Goal: Information Seeking & Learning: Learn about a topic

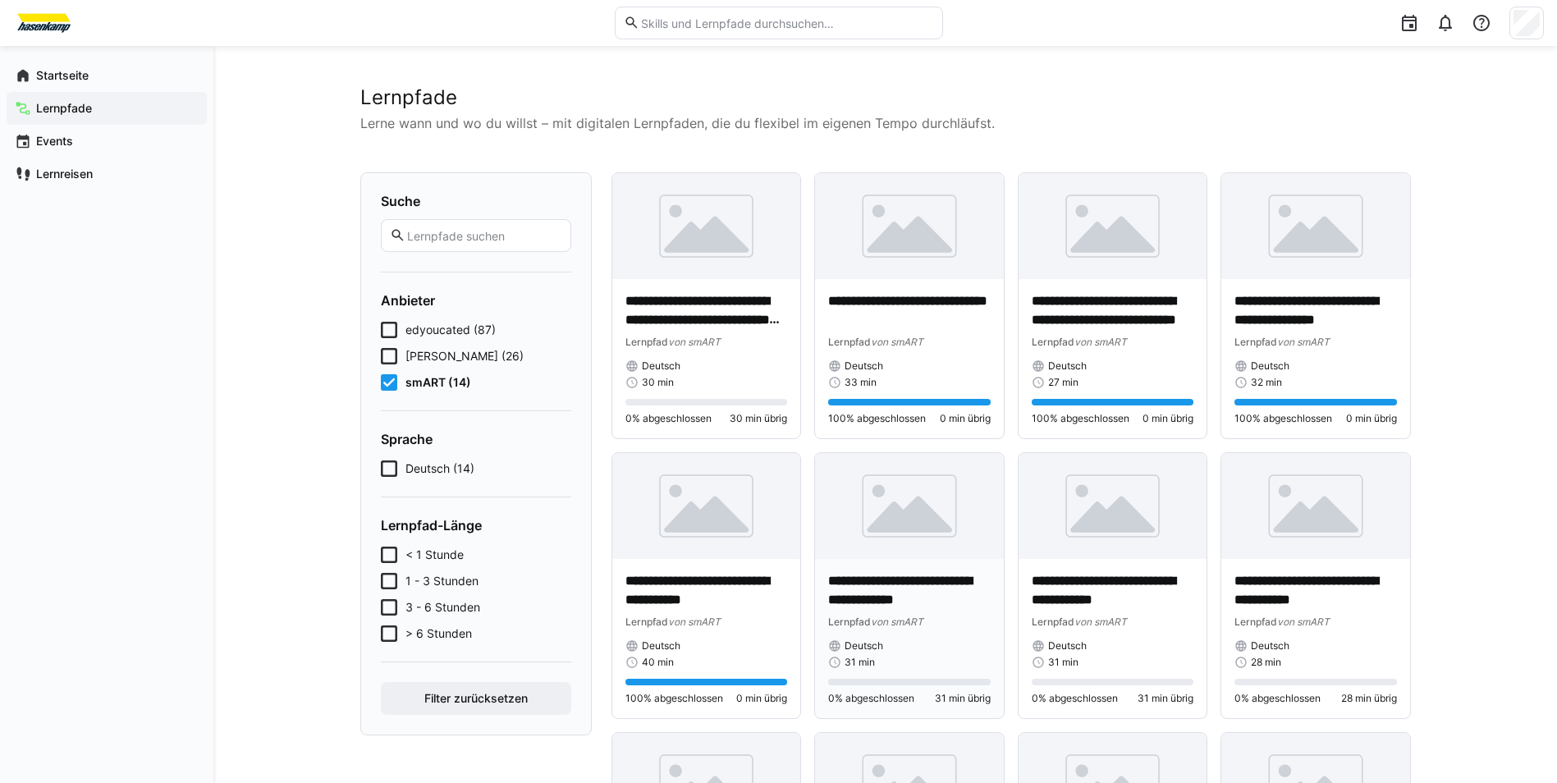
click at [930, 609] on p "**********" at bounding box center [909, 591] width 163 height 38
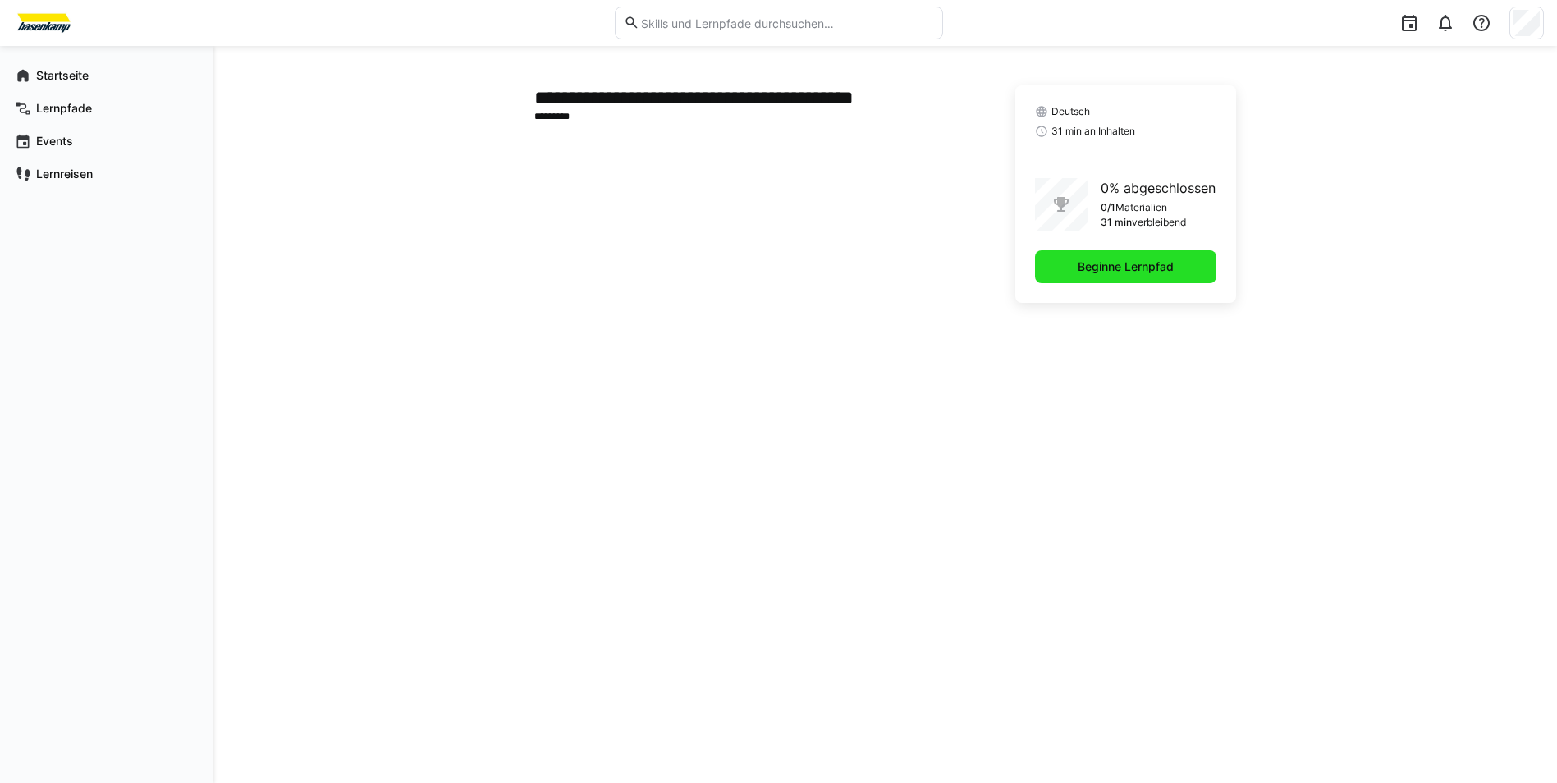
click at [1097, 275] on span "Beginne Lernpfad" at bounding box center [1125, 266] width 181 height 33
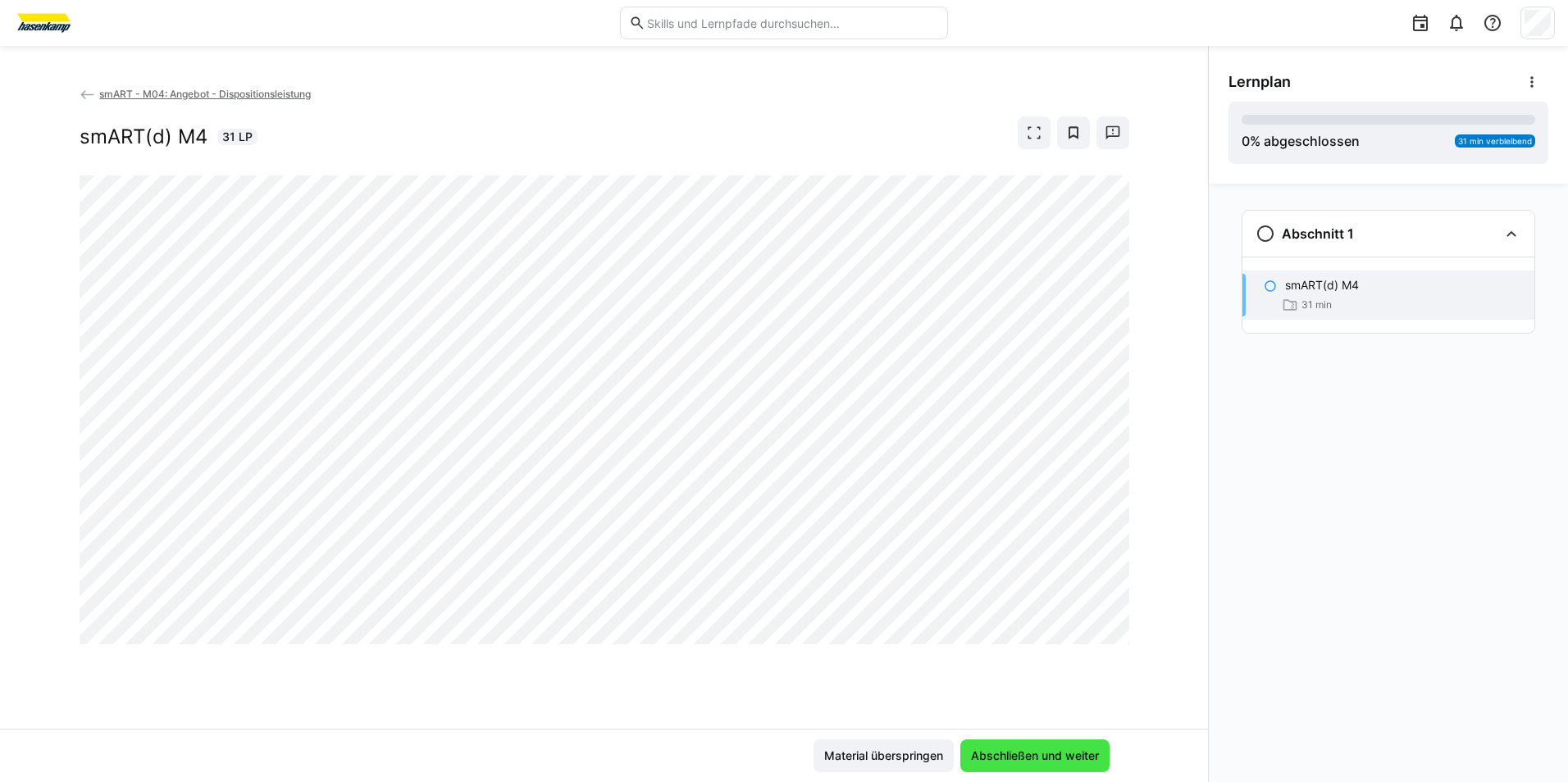
click at [1000, 758] on span "Abschließen und weiter" at bounding box center [1035, 756] width 133 height 16
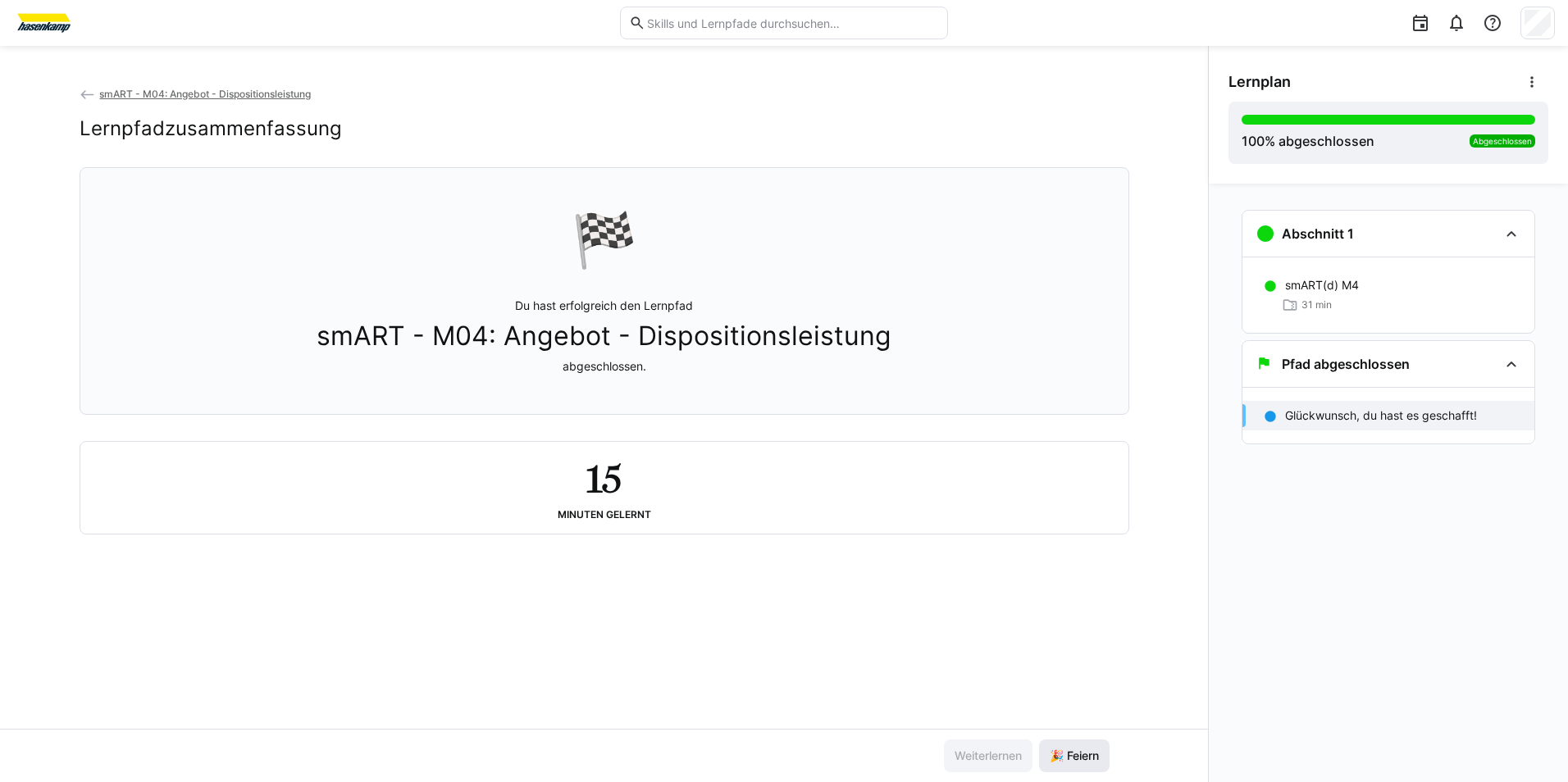
click at [1086, 762] on span "🎉 Feiern" at bounding box center [1074, 756] width 54 height 16
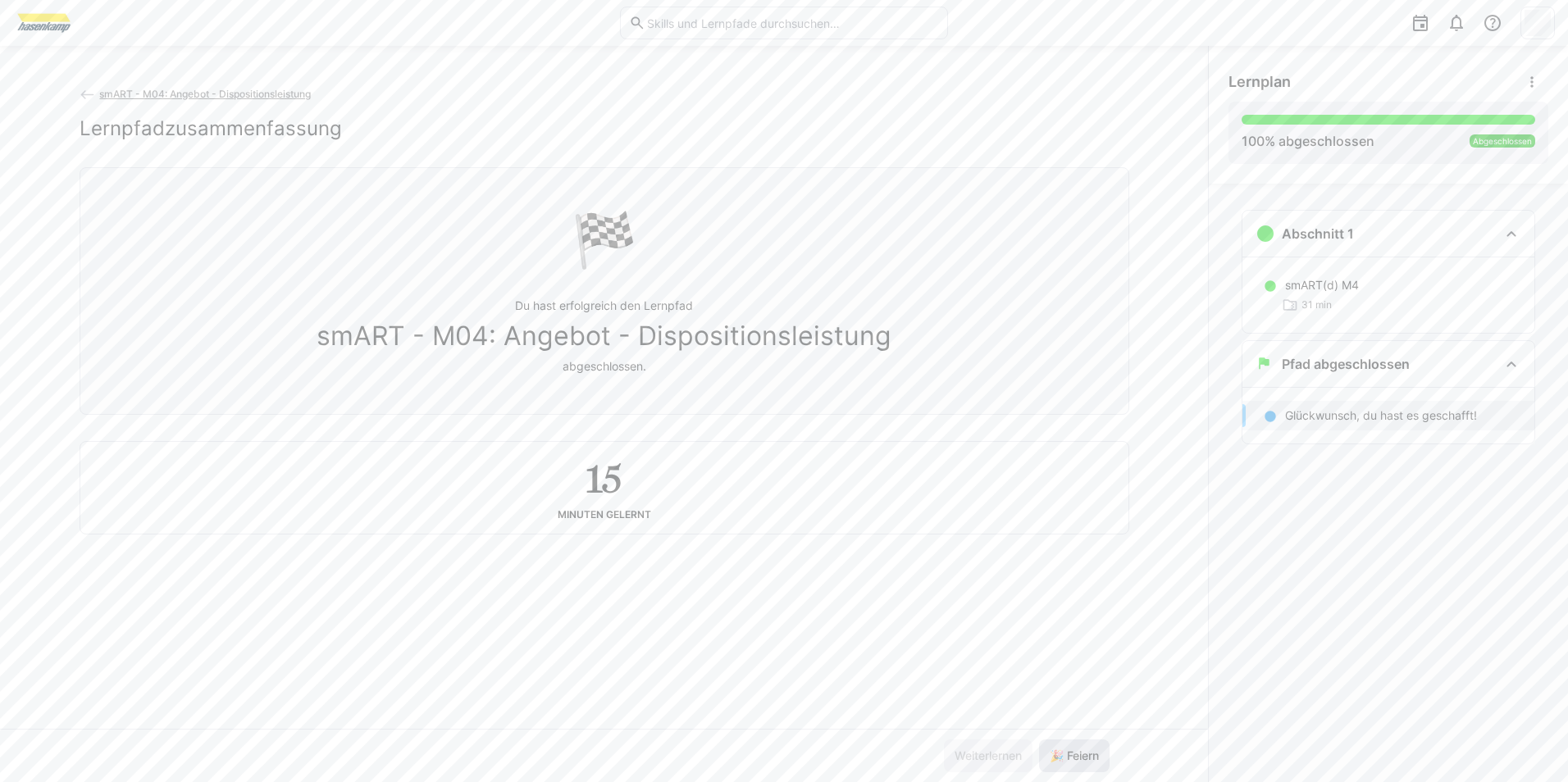
click at [1086, 762] on span "🎉 Feiern" at bounding box center [1074, 756] width 54 height 16
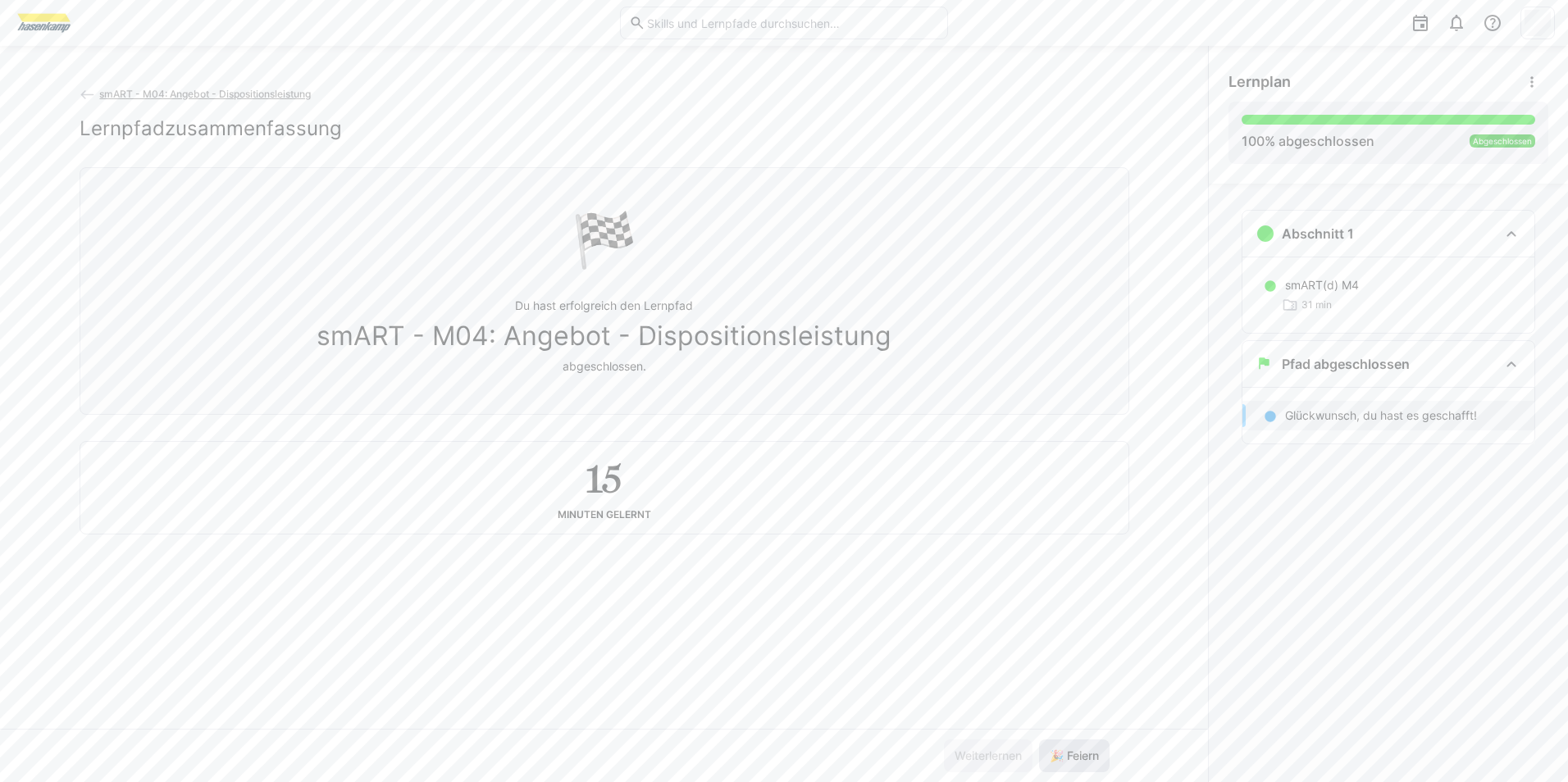
click at [1086, 762] on span "🎉 Feiern" at bounding box center [1074, 756] width 54 height 16
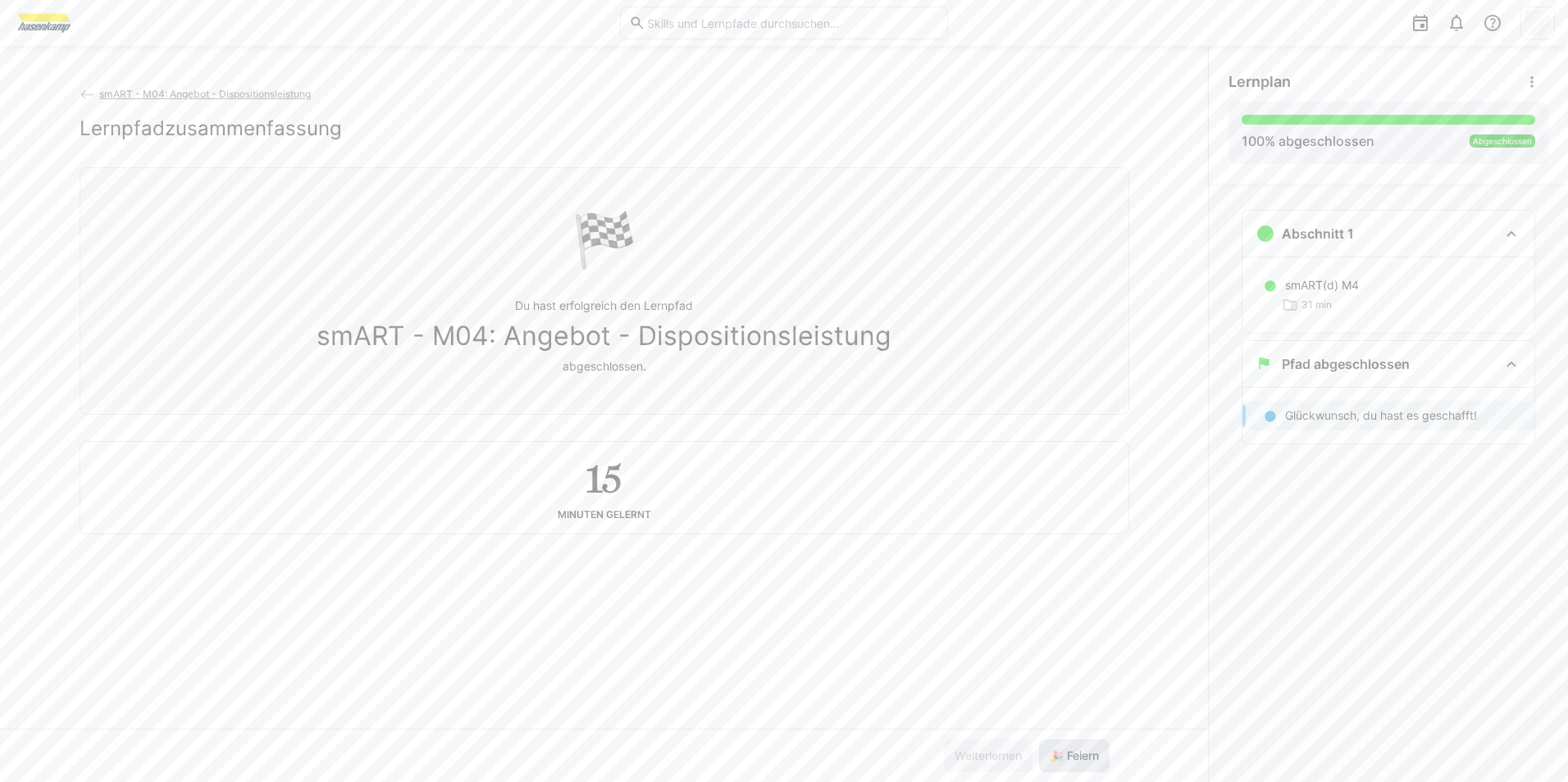
click at [1086, 762] on span "🎉 Feiern" at bounding box center [1074, 756] width 54 height 16
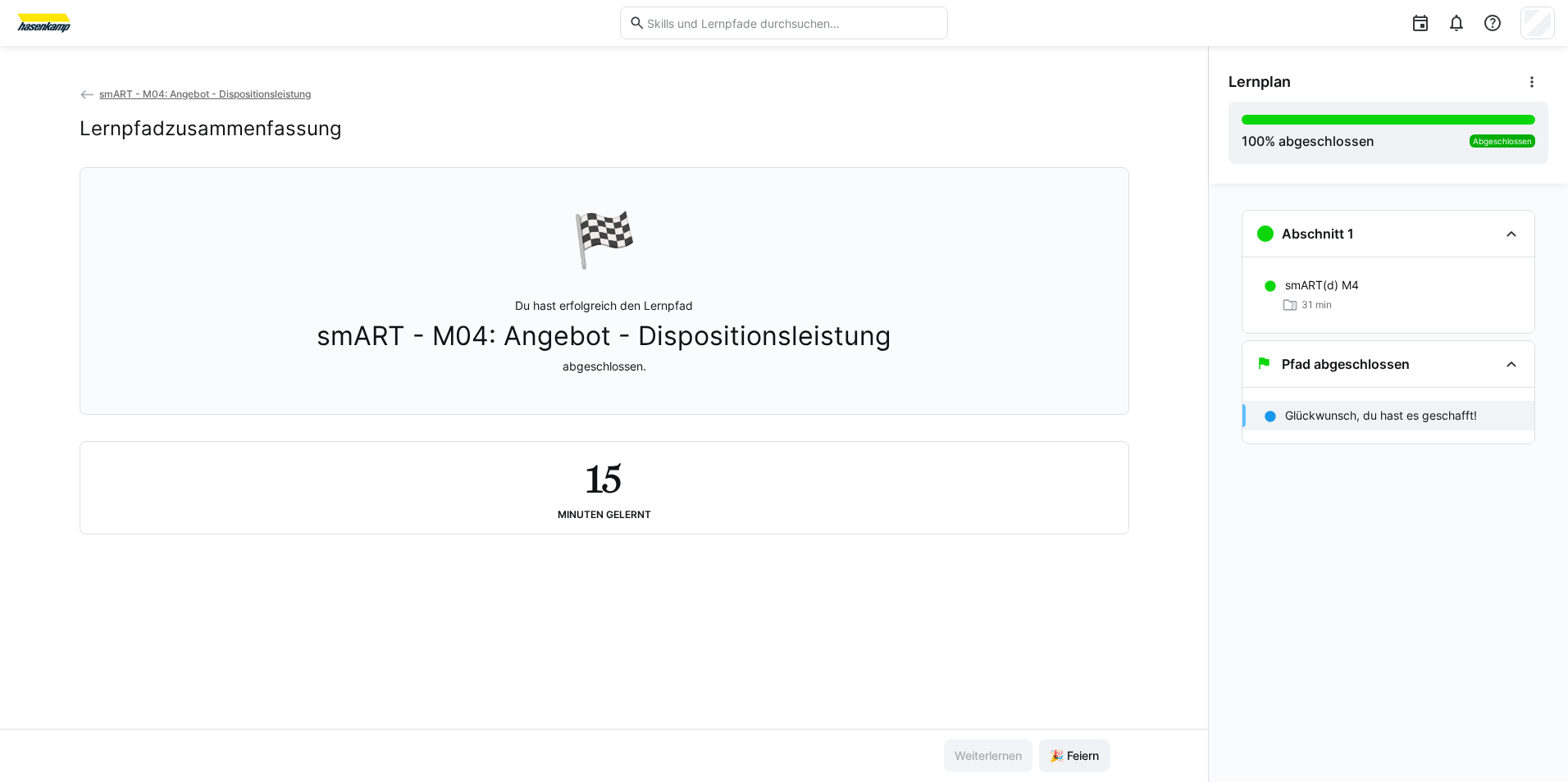
click at [1514, 21] on div at bounding box center [1257, 23] width 595 height 46
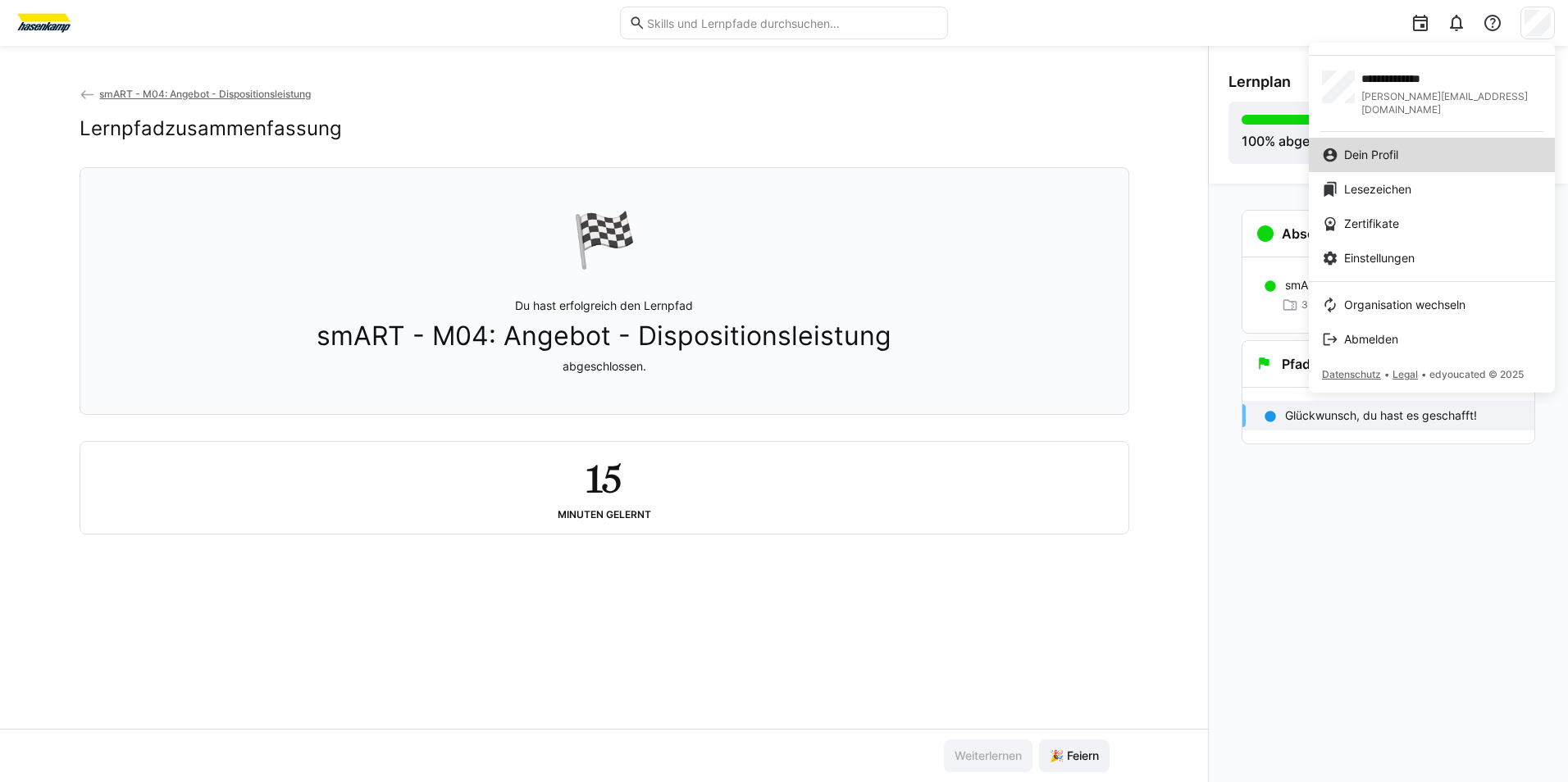
click at [1463, 147] on div "Dein Profil" at bounding box center [1431, 155] width 220 height 16
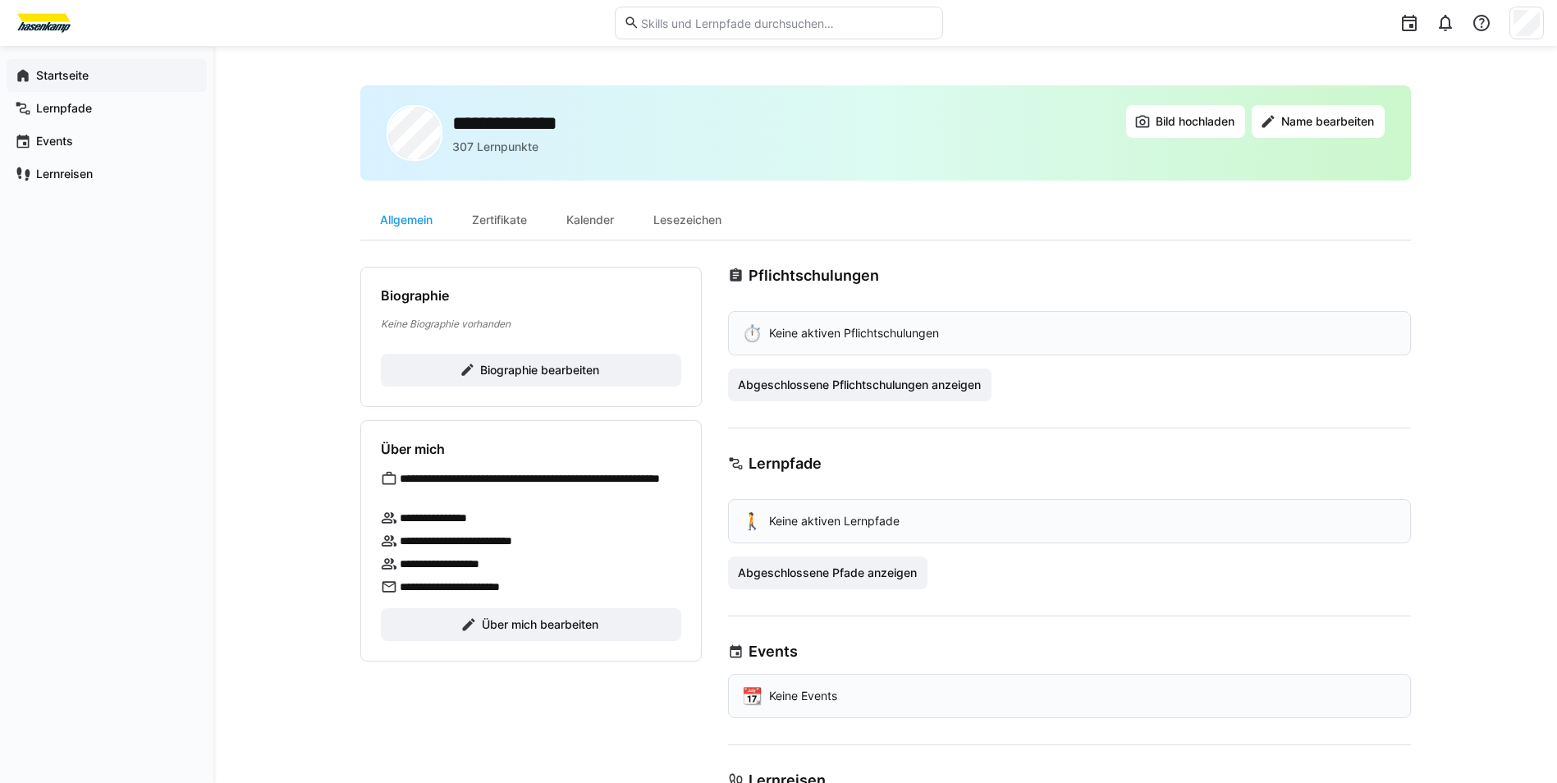
click at [104, 75] on span "Startseite" at bounding box center [116, 75] width 165 height 16
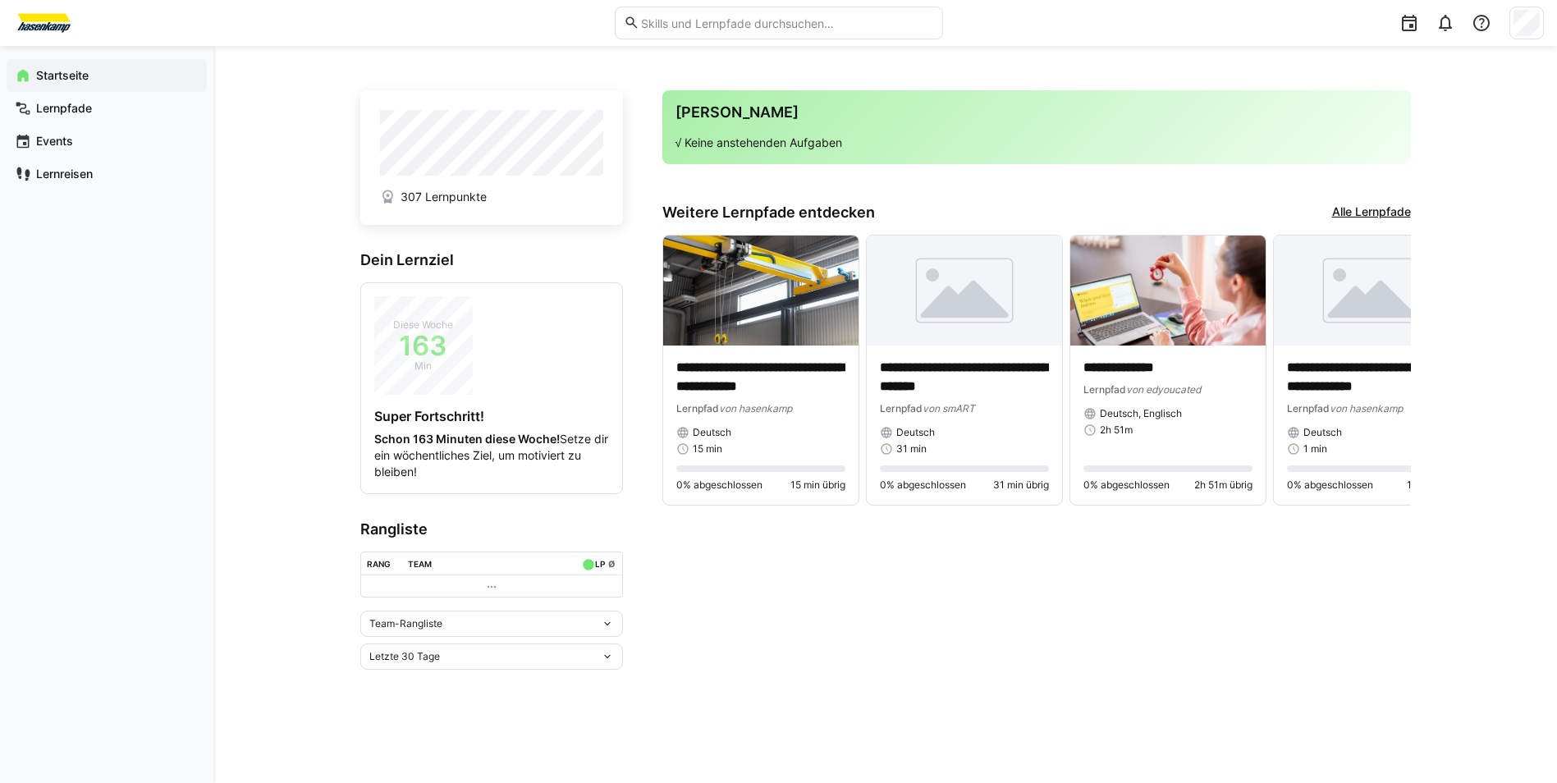
click at [608, 624] on eds-icon at bounding box center [607, 623] width 13 height 13
click at [608, 623] on eds-icon at bounding box center [607, 623] width 13 height 13
click at [596, 656] on div "Letzte 30 Tage" at bounding box center [485, 656] width 232 height 11
click at [490, 542] on div "Letzte 30 Tage" at bounding box center [491, 543] width 243 height 13
